Goal: Find specific page/section: Find specific page/section

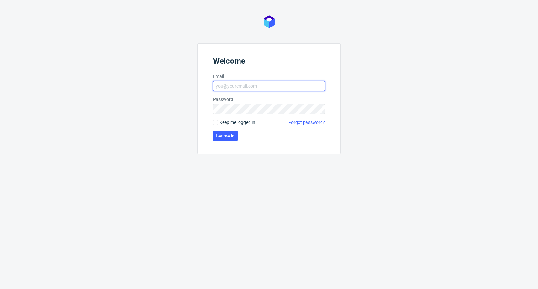
click at [254, 84] on input "Email" at bounding box center [269, 86] width 112 height 10
type input "[PERSON_NAME][EMAIL_ADDRESS][DOMAIN_NAME]"
click at [217, 141] on form "Welcome Email [PERSON_NAME][EMAIL_ADDRESS][DOMAIN_NAME] Password Keep me logged…" at bounding box center [268, 99] width 143 height 111
click at [223, 135] on span "Let me in" at bounding box center [225, 136] width 19 height 4
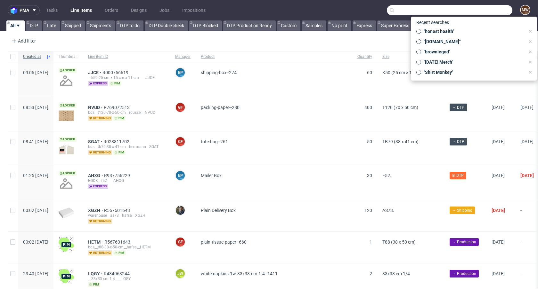
click at [482, 12] on input "text" at bounding box center [450, 10] width 126 height 10
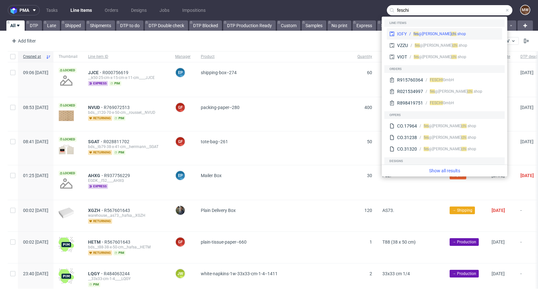
type input "feschi"
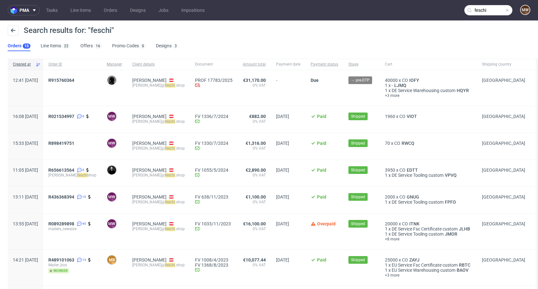
click at [38, 97] on span "12:41 [DATE]" at bounding box center [25, 88] width 25 height 20
click at [74, 78] on span "R915760364" at bounding box center [61, 80] width 26 height 5
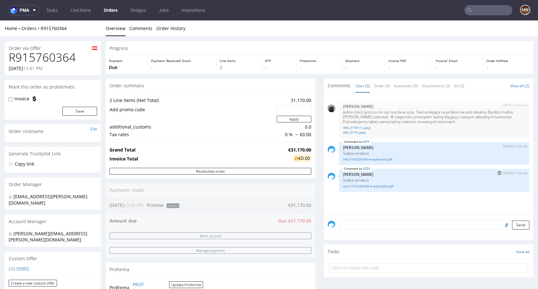
scroll to position [285, 0]
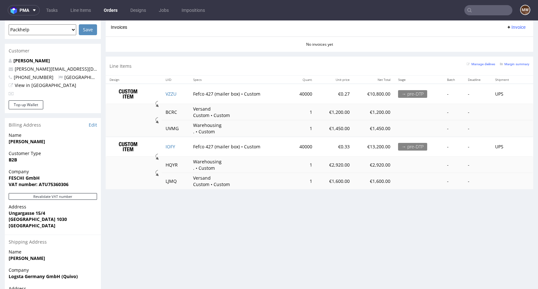
click at [510, 67] on div "Manage dielines Margin summary" at bounding box center [498, 66] width 63 height 11
click at [508, 65] on small "Margin summary" at bounding box center [514, 64] width 29 height 4
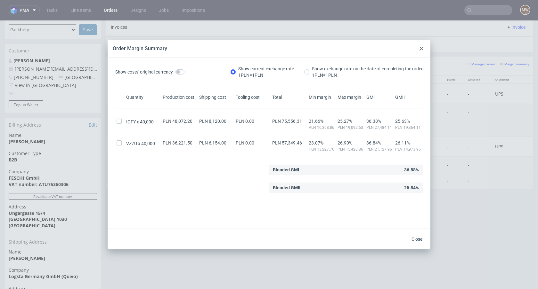
click at [424, 49] on div at bounding box center [422, 49] width 8 height 8
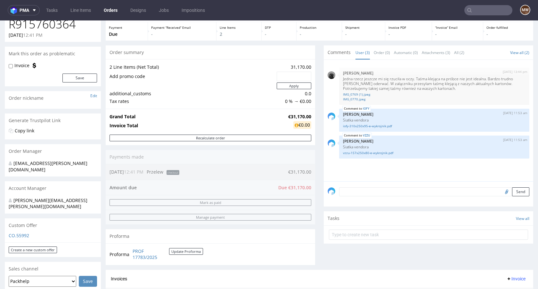
scroll to position [32, 0]
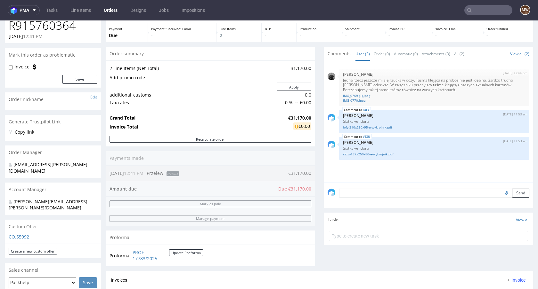
click at [205, 186] on div "Order summary 2 Line Items (Net Total) 31,170.00 Add promo code Apply additiona…" at bounding box center [210, 159] width 209 height 225
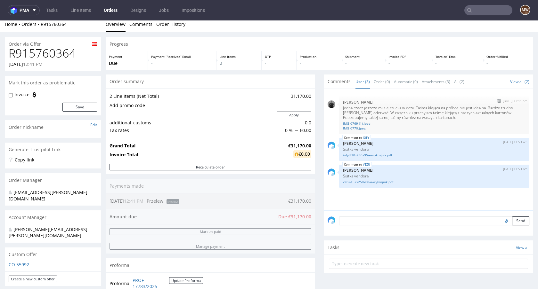
scroll to position [0, 0]
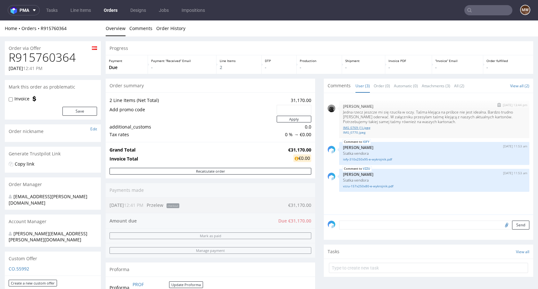
click at [411, 127] on link "IMG_0769 (1).jpeg" at bounding box center [434, 128] width 183 height 5
